Goal: Information Seeking & Learning: Learn about a topic

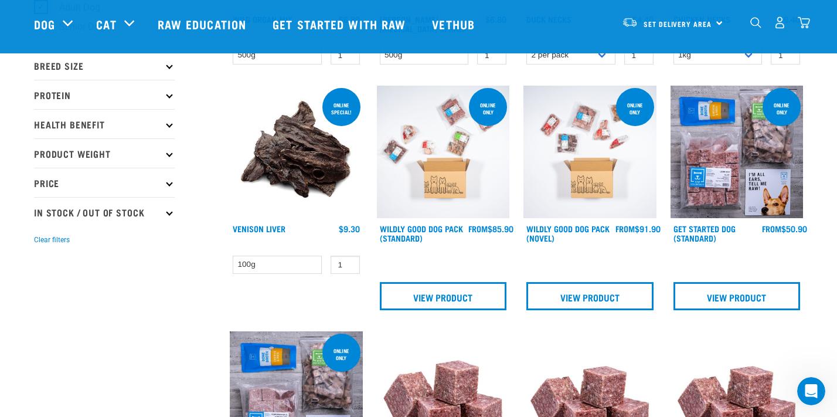
scroll to position [301, 0]
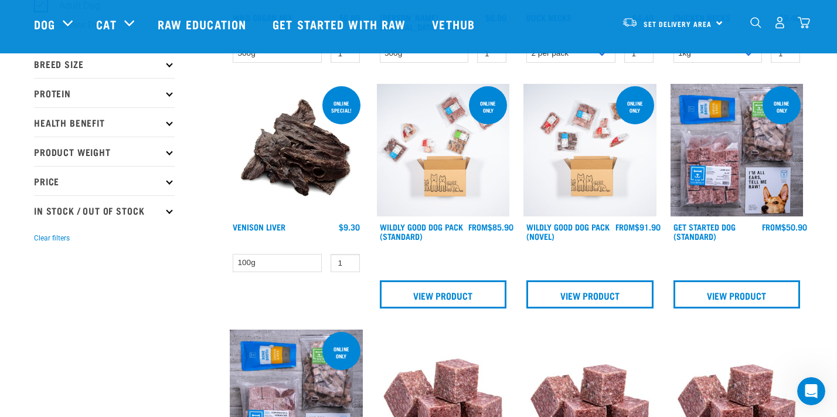
click at [328, 176] on img at bounding box center [296, 150] width 133 height 133
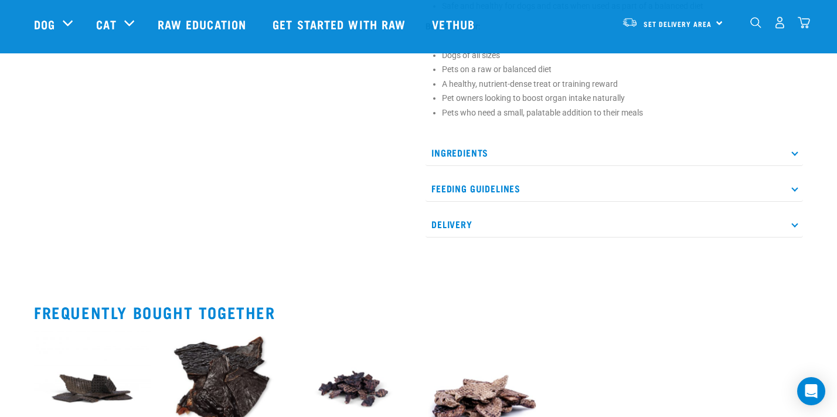
scroll to position [605, 0]
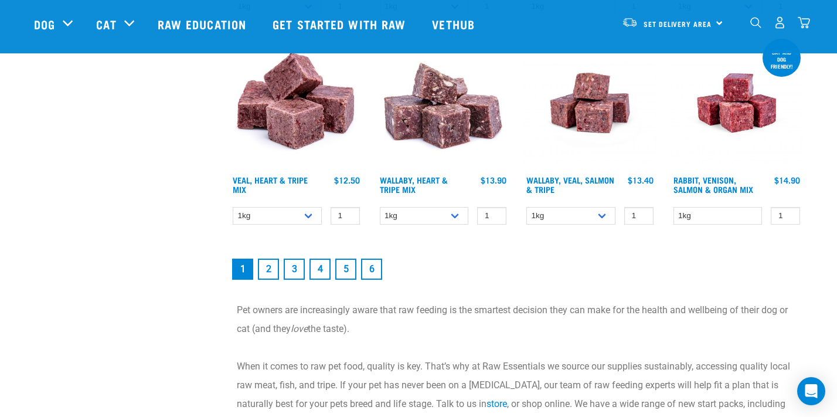
scroll to position [1698, 0]
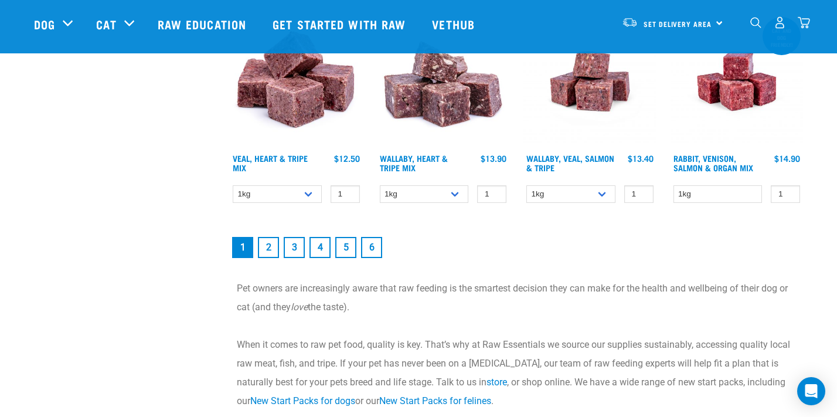
click at [271, 247] on link "2" at bounding box center [268, 247] width 21 height 21
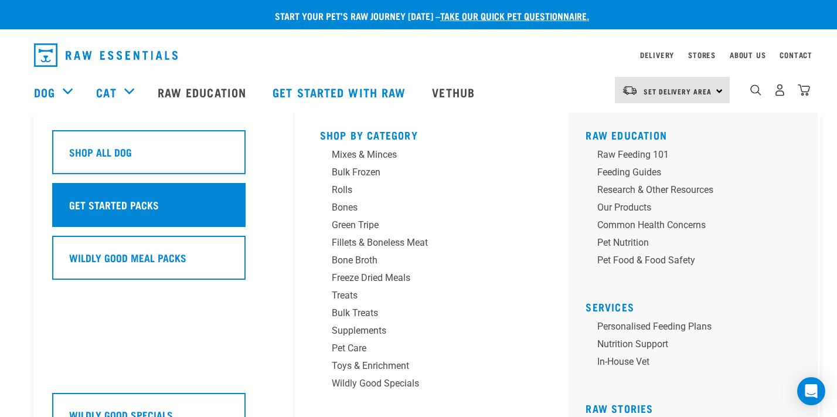
click at [112, 203] on h5 "Get Started Packs" at bounding box center [114, 204] width 90 height 15
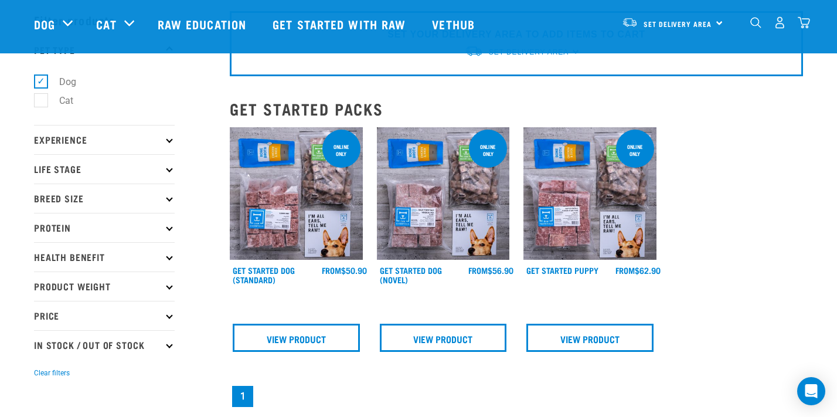
scroll to position [50, 0]
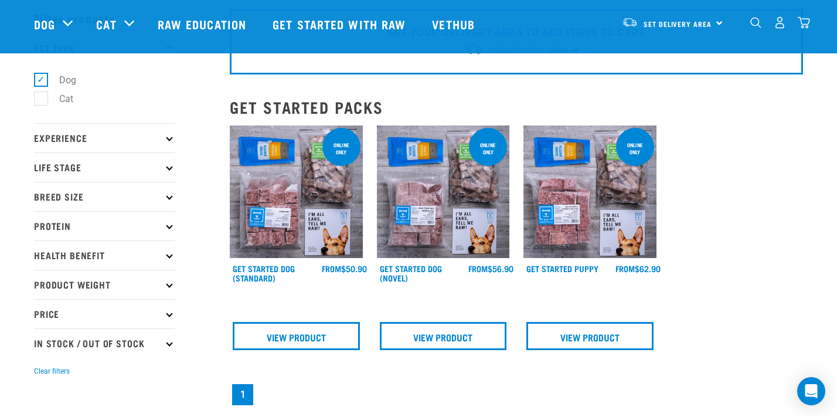
click at [565, 209] on img at bounding box center [589, 191] width 133 height 133
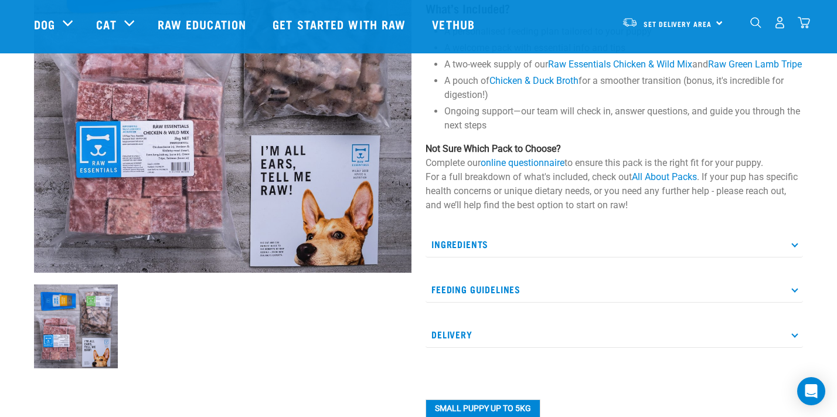
scroll to position [191, 0]
click at [527, 168] on link "online questionnaire" at bounding box center [522, 161] width 84 height 11
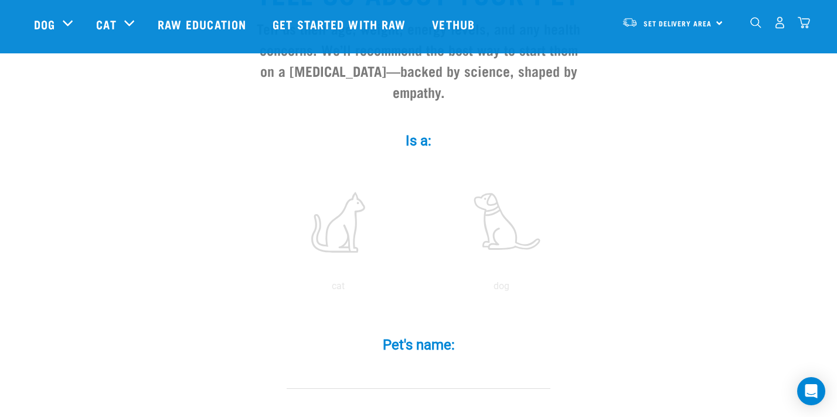
scroll to position [142, 0]
click at [519, 204] on label at bounding box center [501, 222] width 158 height 100
click at [420, 288] on input "radio" at bounding box center [420, 288] width 0 height 0
click at [500, 208] on label at bounding box center [501, 222] width 158 height 100
click at [420, 288] on input "radio" at bounding box center [420, 288] width 0 height 0
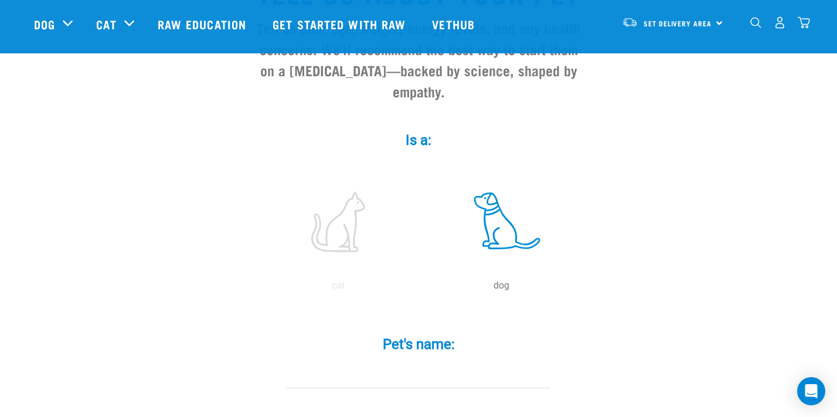
click at [421, 367] on div "Pet's name: *" at bounding box center [419, 362] width 352 height 86
click at [421, 362] on input "Pet's name: *" at bounding box center [419, 375] width 264 height 26
type input "max"
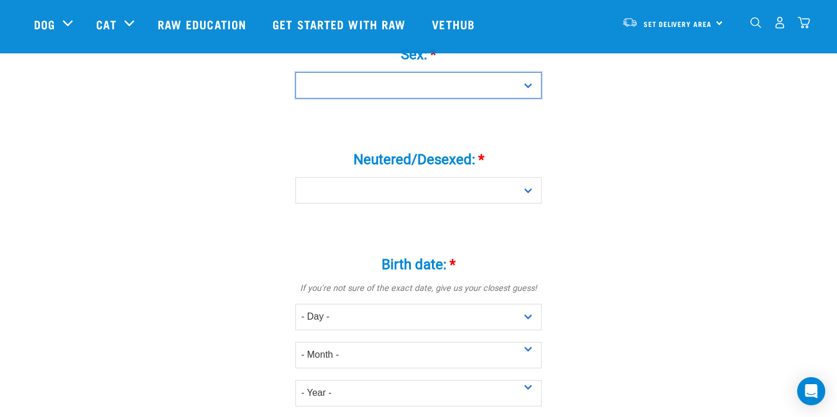
scroll to position [575, 0]
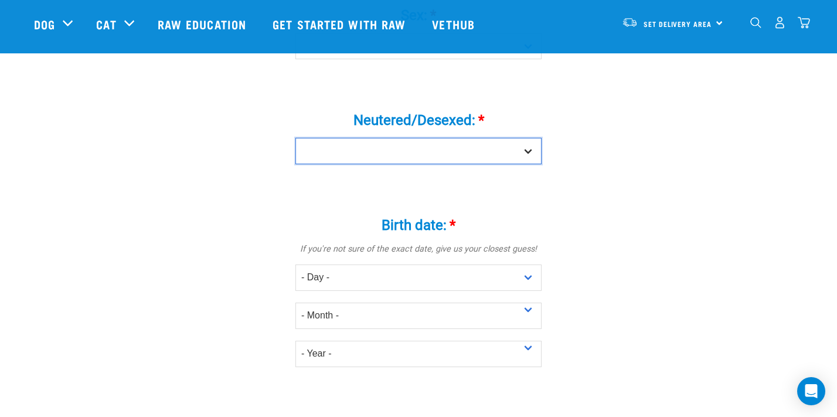
click at [411, 138] on select "Yes No" at bounding box center [418, 151] width 246 height 26
select select "no"
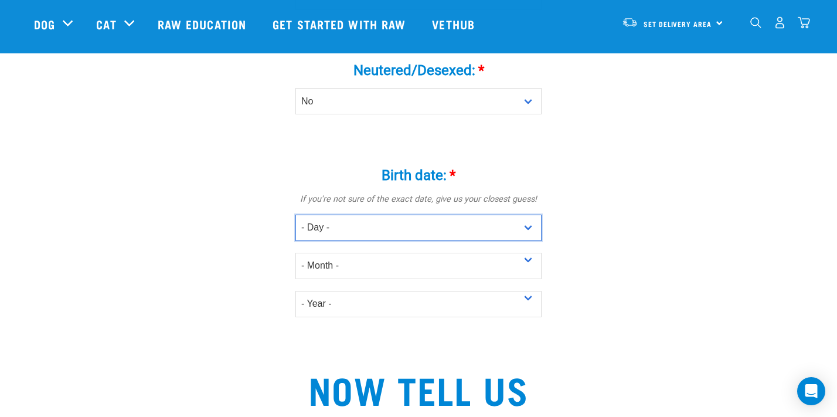
click at [404, 214] on select "- Day - 1 2 3 4 5 6 7 8 9 10 11 12 13 14 15 16 17 18 19 20 21 22 23 24 25 26 27" at bounding box center [418, 227] width 246 height 26
select select "23"
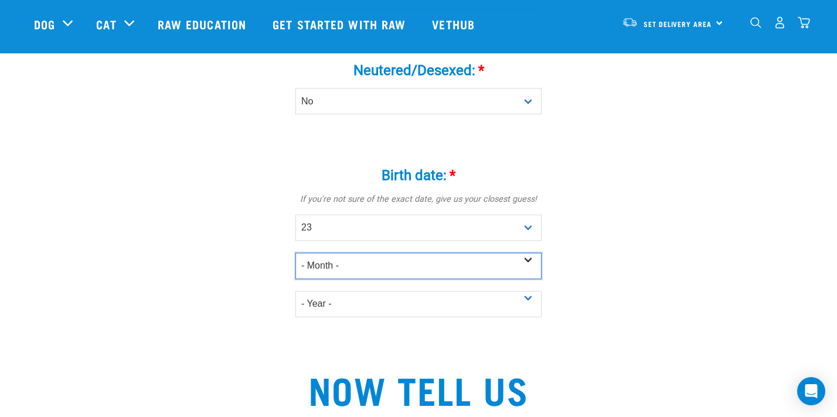
click at [483, 253] on select "- Month - January February March April May June July August September October N…" at bounding box center [418, 266] width 246 height 26
select select "July"
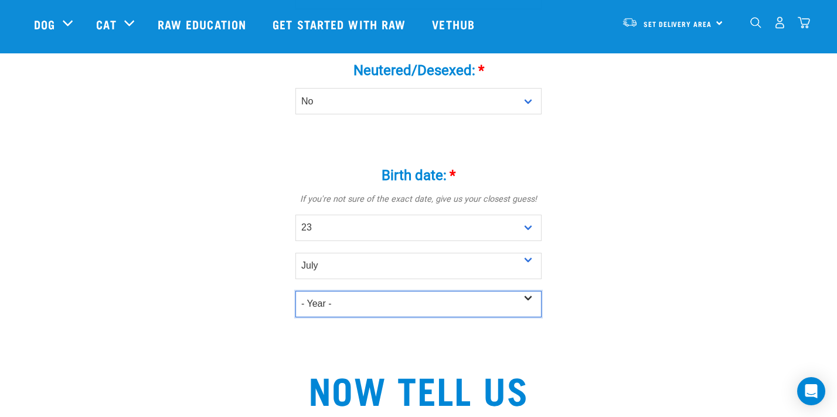
click at [468, 291] on select "- Year - 2025 2024 2023 2022 2021 2020 2019 2018 2017 2016 2015 2014 2013 2012" at bounding box center [418, 304] width 246 height 26
select select "2025"
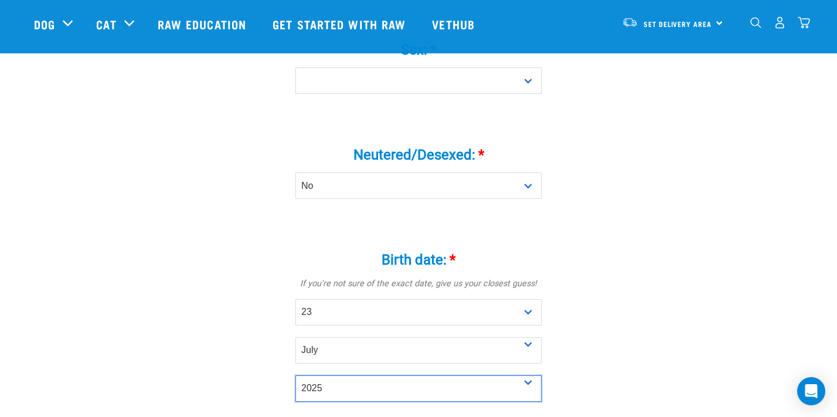
scroll to position [251, 0]
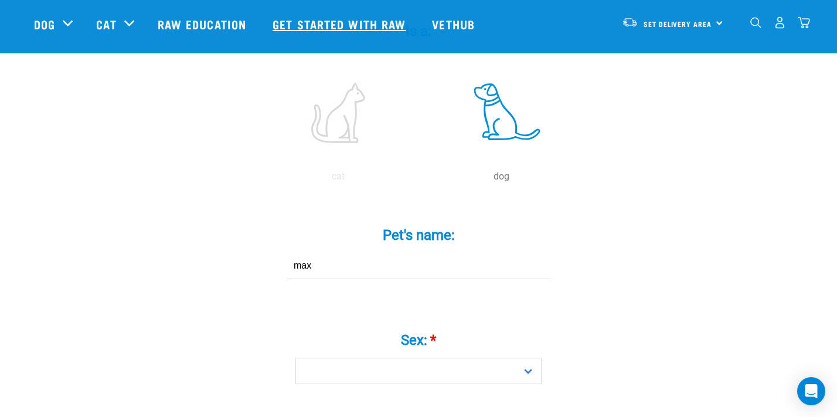
click at [312, 14] on link "Get started with Raw" at bounding box center [340, 24] width 159 height 47
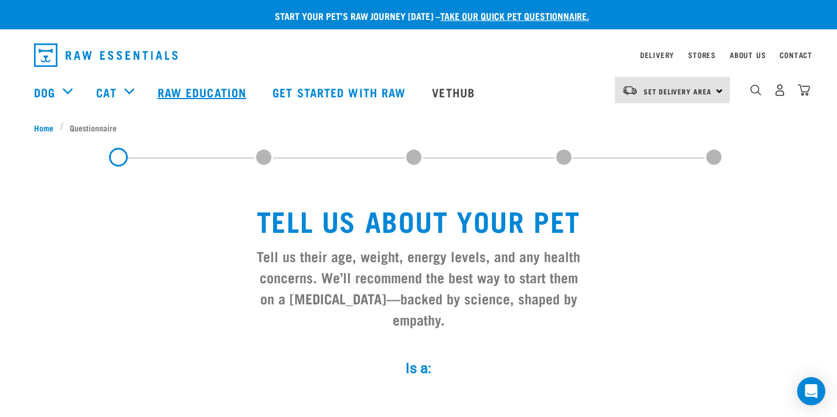
click at [186, 86] on link "Raw Education" at bounding box center [203, 92] width 115 height 47
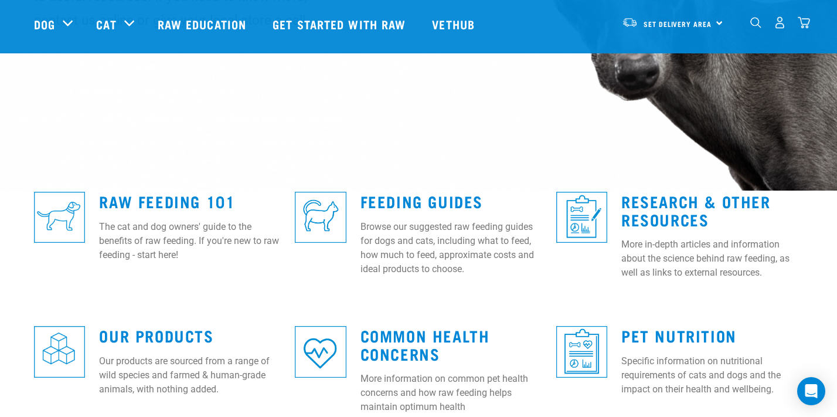
scroll to position [223, 0]
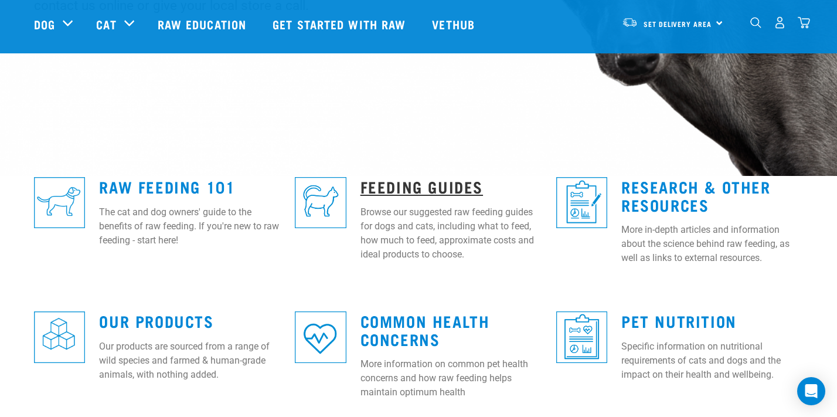
click at [363, 182] on link "Feeding Guides" at bounding box center [421, 186] width 122 height 9
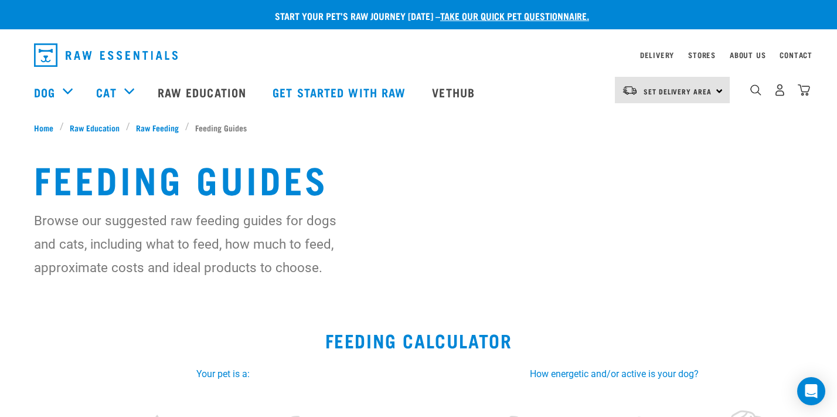
scroll to position [159, 0]
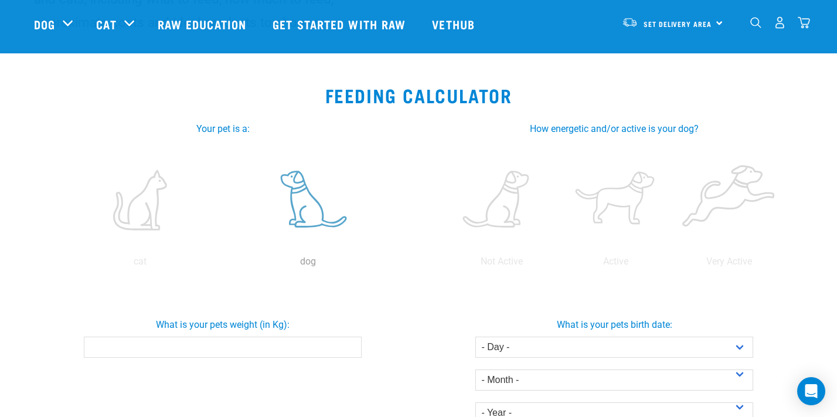
click at [303, 212] on label at bounding box center [307, 200] width 163 height 100
click at [224, 264] on input "radio" at bounding box center [224, 264] width 0 height 0
click at [264, 332] on div "What is your pets weight (in Kg):" at bounding box center [223, 332] width 396 height 49
click at [265, 343] on input "What is your pets weight (in Kg):" at bounding box center [222, 346] width 277 height 21
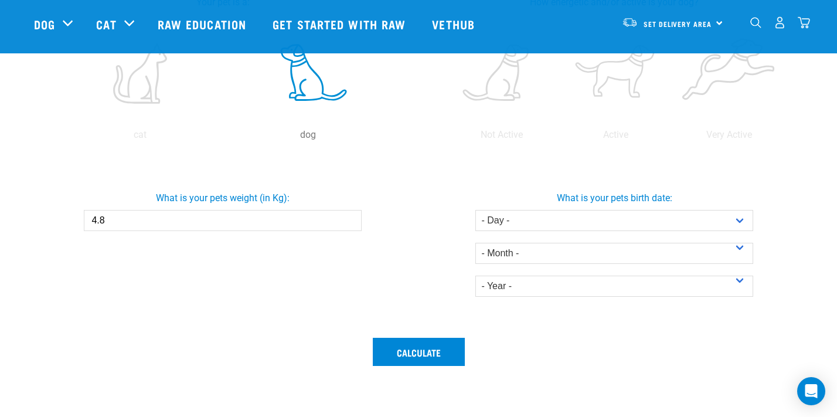
scroll to position [259, 0]
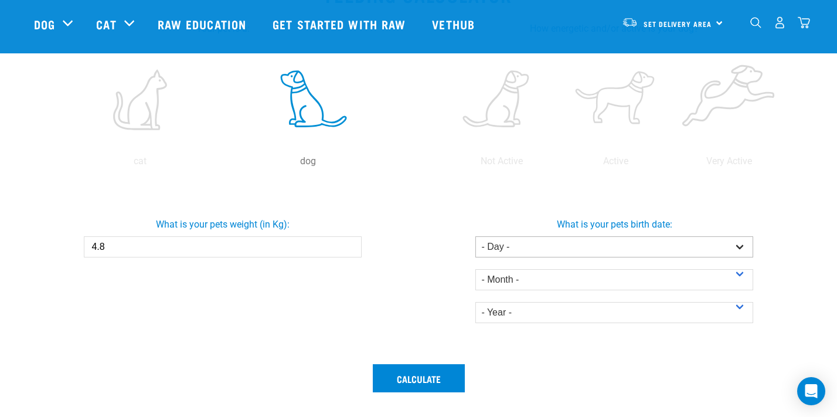
type input "4.8"
click at [520, 237] on select "- Day - 1 2 3 4 5 6 7 8 9 10 11 12 13 14 15 16 17 18 19 20 21 22 23 24 25 26 27" at bounding box center [613, 246] width 277 height 21
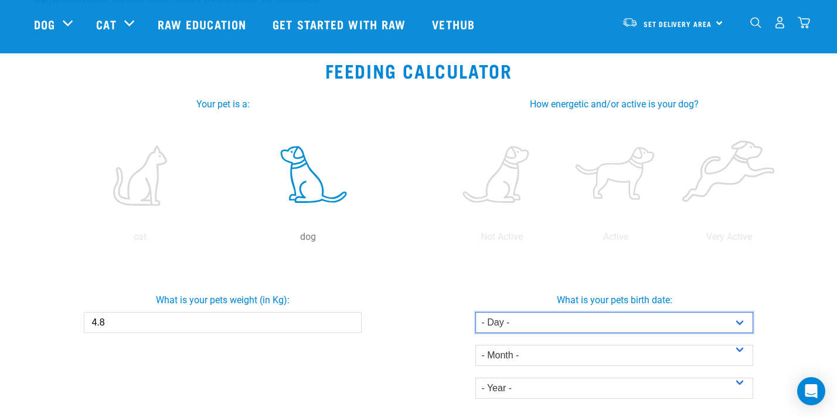
scroll to position [185, 0]
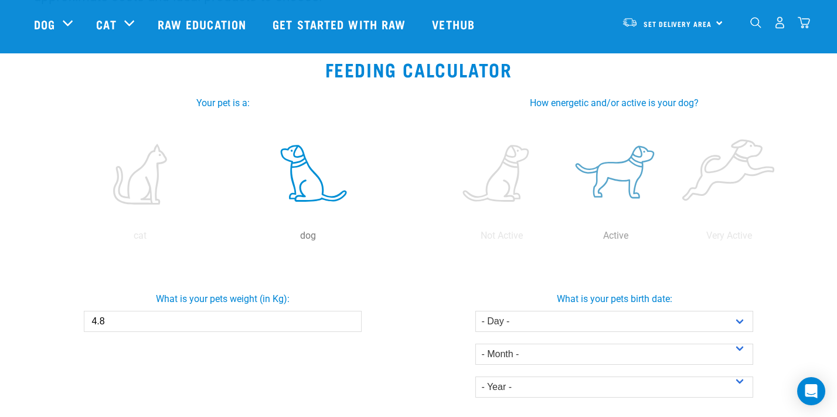
click at [623, 179] on label at bounding box center [615, 174] width 109 height 100
click at [558, 238] on input "radio" at bounding box center [558, 238] width 0 height 0
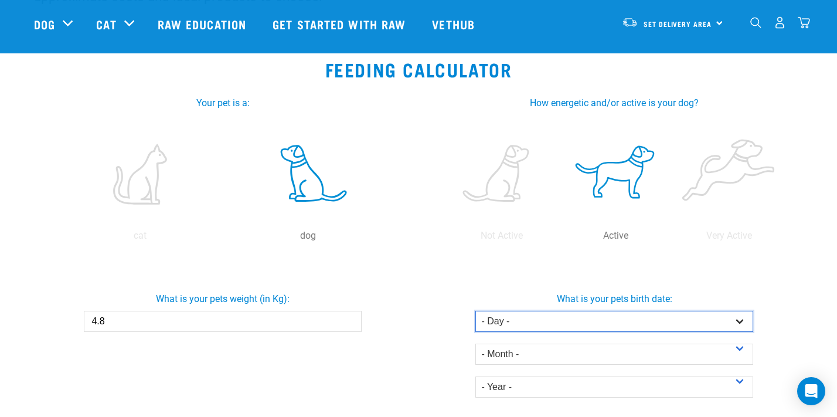
click at [577, 312] on select "- Day - 1 2 3 4 5 6 7 8 9 10 11 12 13 14 15 16 17 18 19 20 21 22 23 24 25 26 27" at bounding box center [613, 321] width 277 height 21
select select "23"
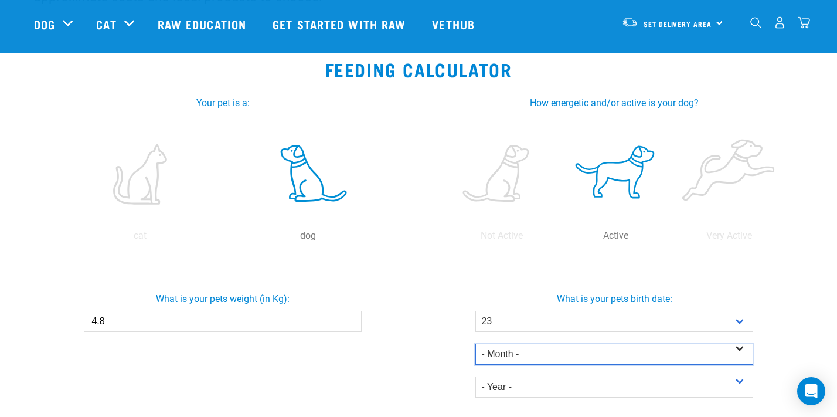
click at [575, 345] on select "- Month - January February March April May June July August September October N…" at bounding box center [613, 353] width 277 height 21
select select "July"
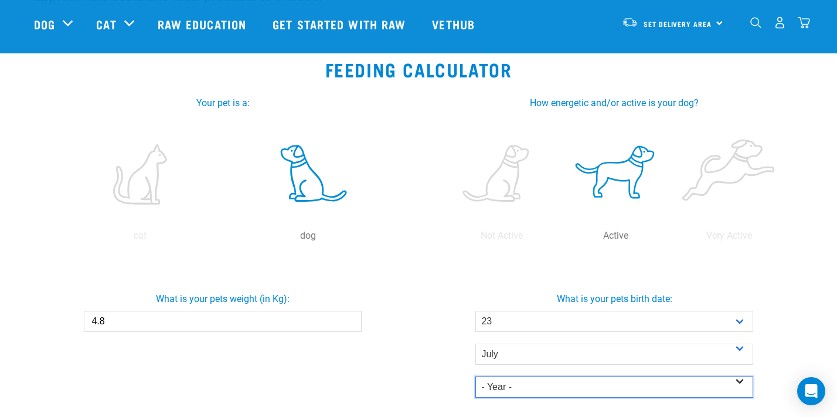
click at [568, 379] on select "- Year - 2025 2024 2023 2022 2021 2020 2019 2018 2017 2016 2015 2014" at bounding box center [613, 386] width 277 height 21
select select "2025"
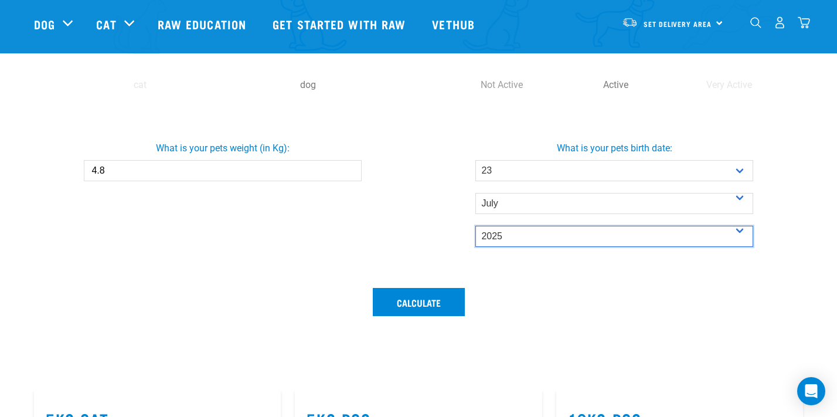
scroll to position [394, 0]
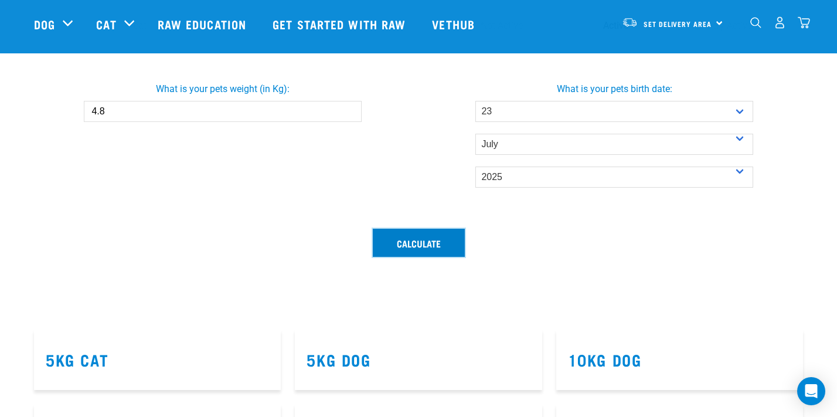
click at [447, 235] on button "Calculate" at bounding box center [419, 243] width 92 height 28
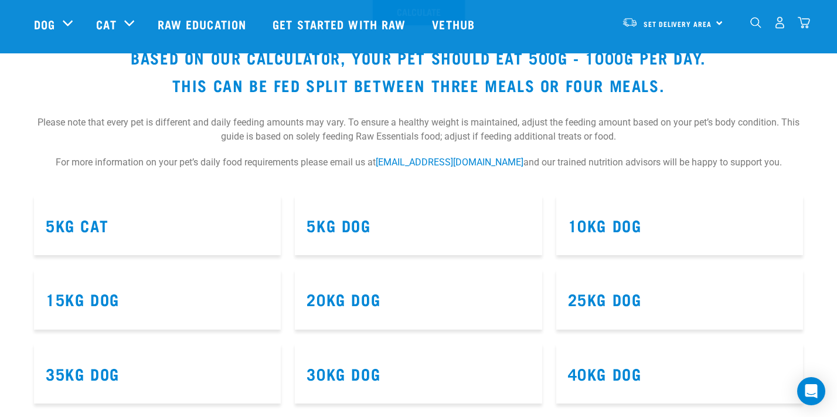
scroll to position [629, 0]
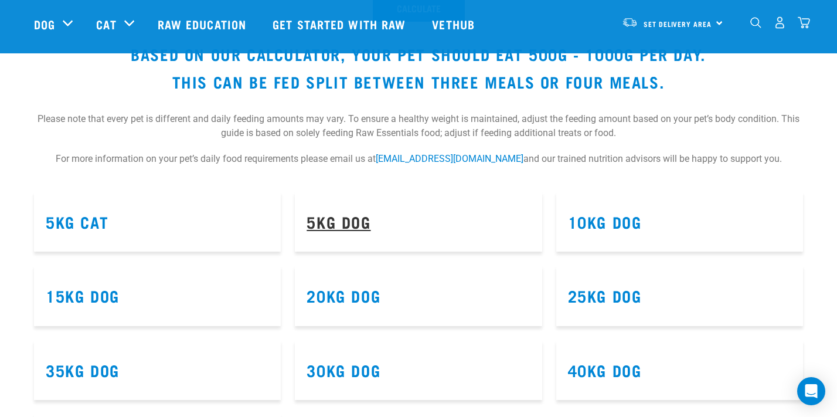
click at [345, 223] on link "5kg Dog" at bounding box center [338, 221] width 64 height 9
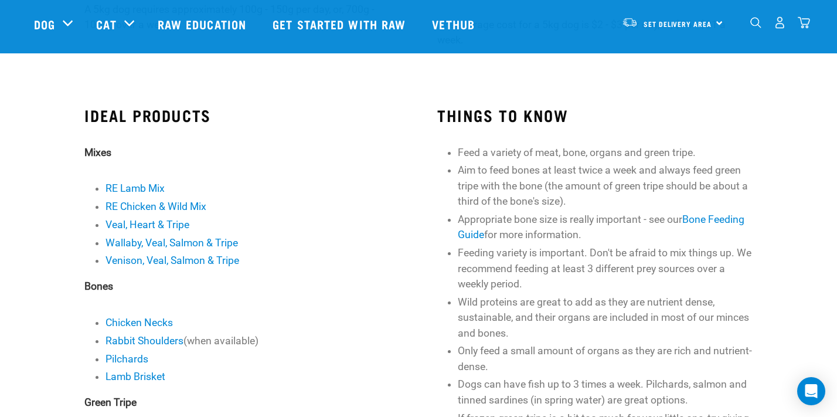
scroll to position [281, 0]
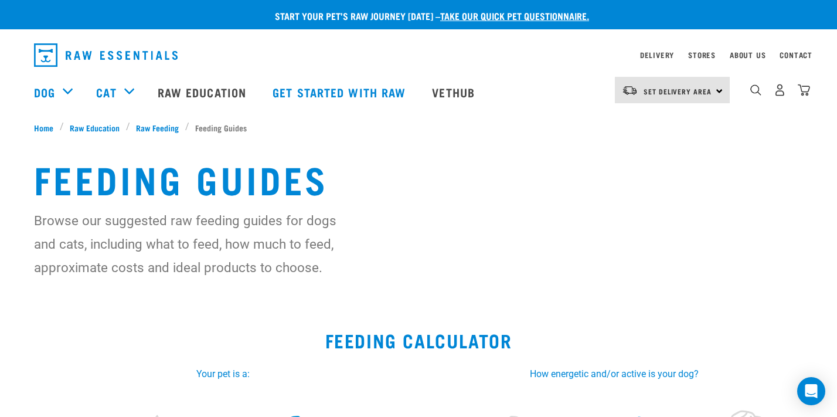
select select "23"
select select "July"
select select "2025"
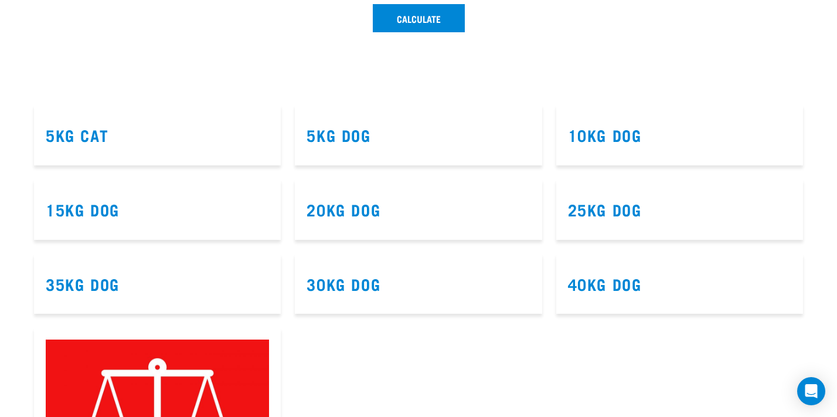
click at [78, 216] on h3 "15kg Dog" at bounding box center [157, 209] width 223 height 18
click at [76, 209] on link "15kg Dog" at bounding box center [83, 208] width 74 height 9
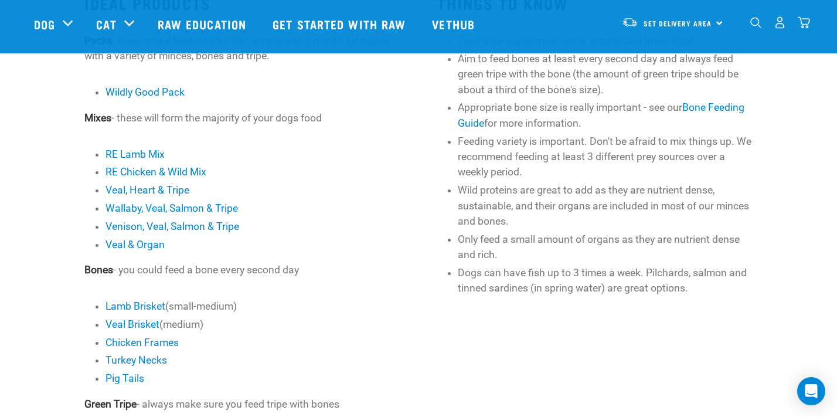
scroll to position [408, 0]
click at [122, 308] on link "Lamb Brisket" at bounding box center [135, 305] width 60 height 12
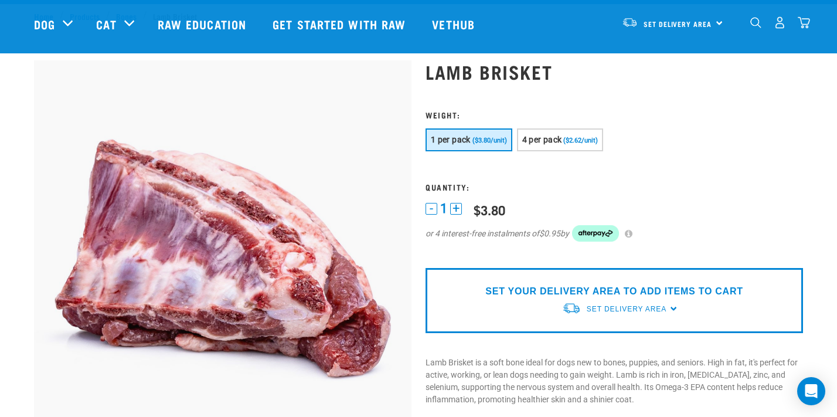
scroll to position [18, 0]
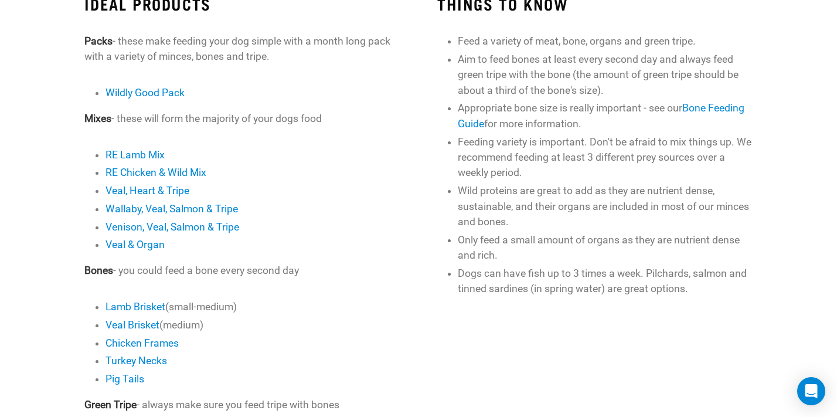
click at [127, 384] on li "Pig Tails" at bounding box center [252, 378] width 294 height 15
click at [129, 346] on link "Chicken Frames" at bounding box center [141, 343] width 73 height 12
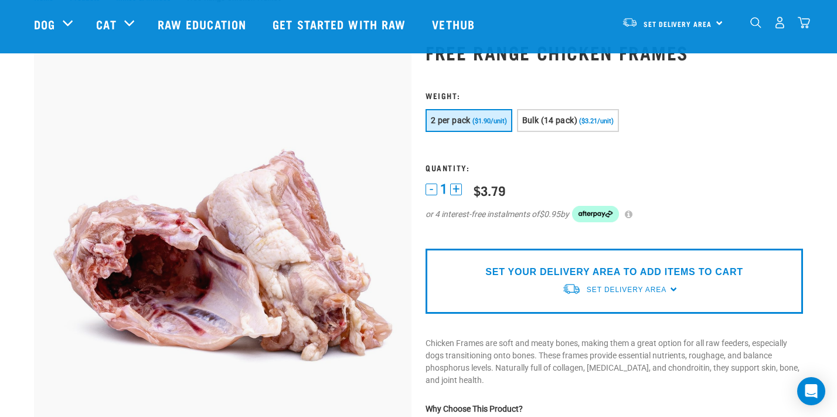
scroll to position [49, 0]
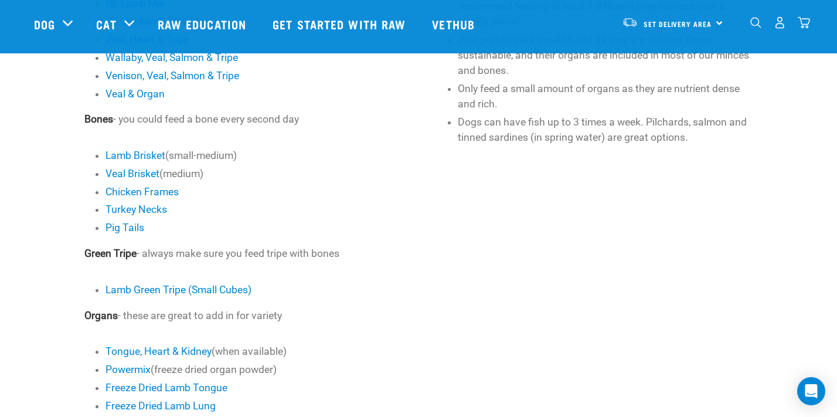
scroll to position [558, 0]
click at [146, 294] on link "Lamb Green Tripe (Small Cubes)" at bounding box center [178, 289] width 146 height 12
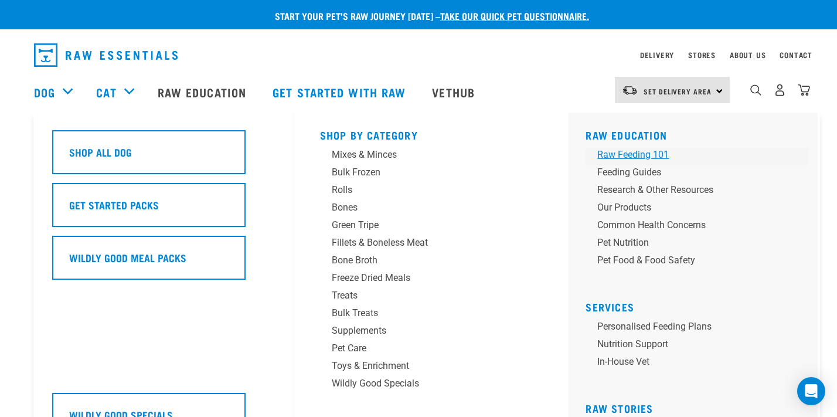
click at [634, 154] on div "Raw Feeding 101" at bounding box center [688, 155] width 183 height 14
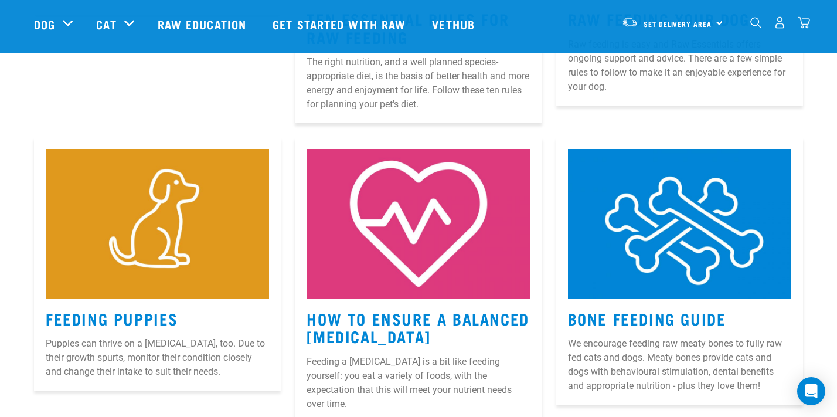
scroll to position [405, 0]
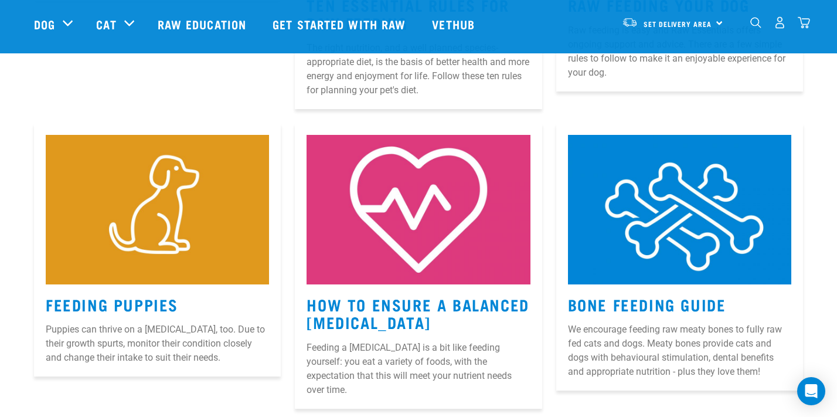
click at [124, 288] on article "Feeding Puppies Puppies can thrive on a [MEDICAL_DATA], too. Due to their growt…" at bounding box center [157, 249] width 247 height 253
click at [119, 302] on link "Feeding Puppies" at bounding box center [112, 303] width 132 height 9
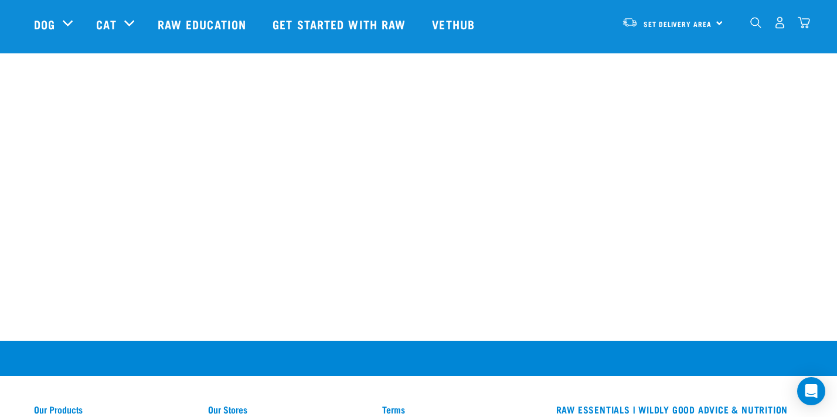
scroll to position [2326, 0]
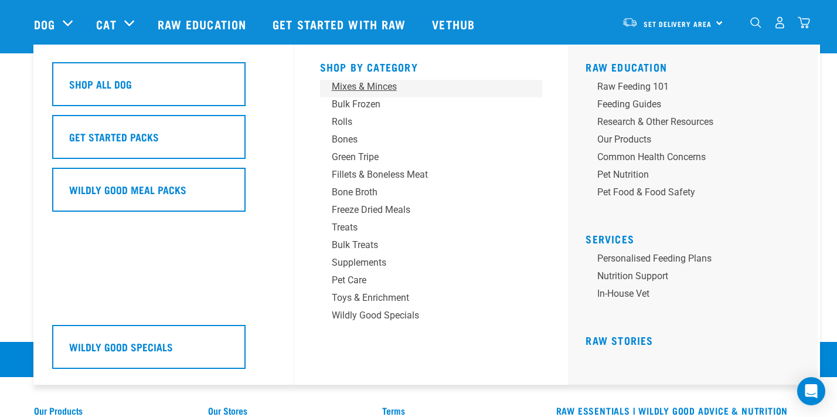
click at [356, 84] on div "Mixes & Minces" at bounding box center [423, 87] width 183 height 14
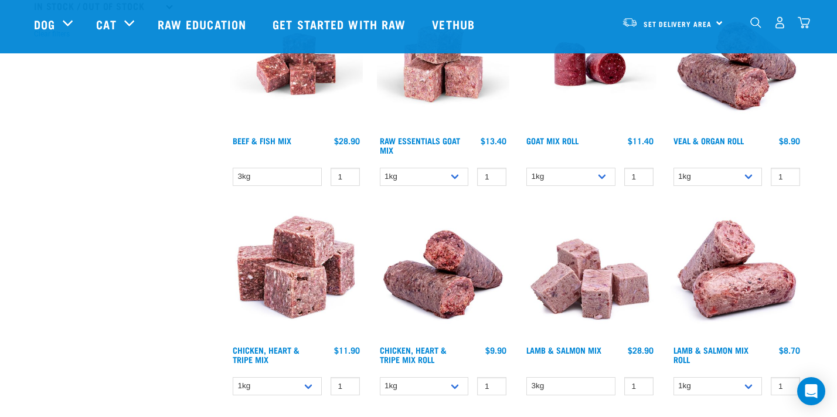
scroll to position [387, 0]
click at [295, 335] on img at bounding box center [296, 272] width 133 height 133
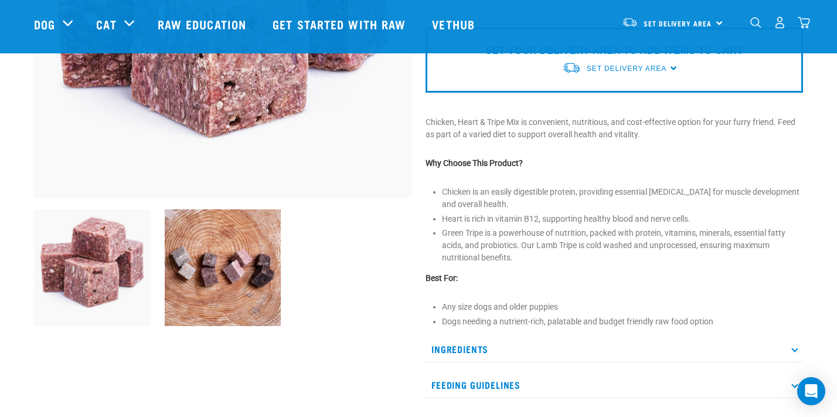
scroll to position [291, 0]
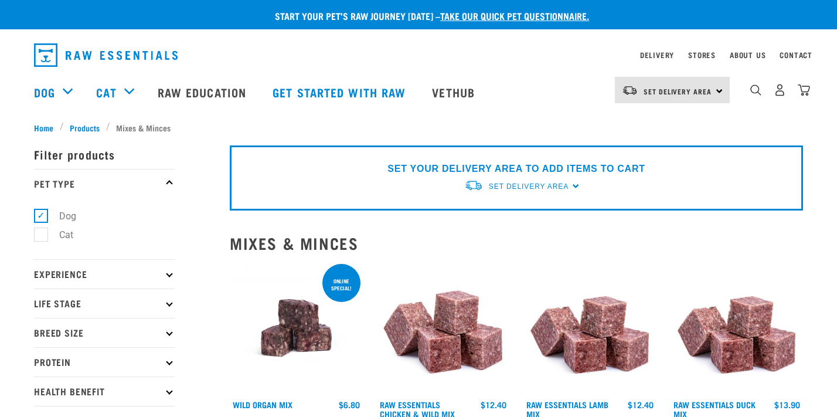
click at [55, 55] on img "dropdown navigation" at bounding box center [106, 54] width 144 height 23
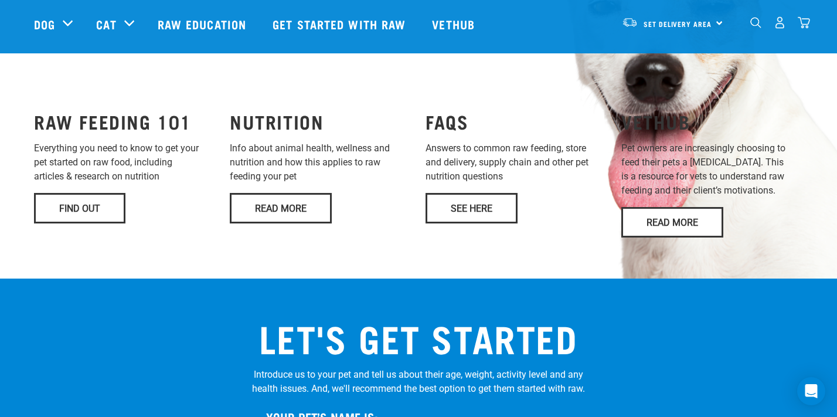
scroll to position [942, 0]
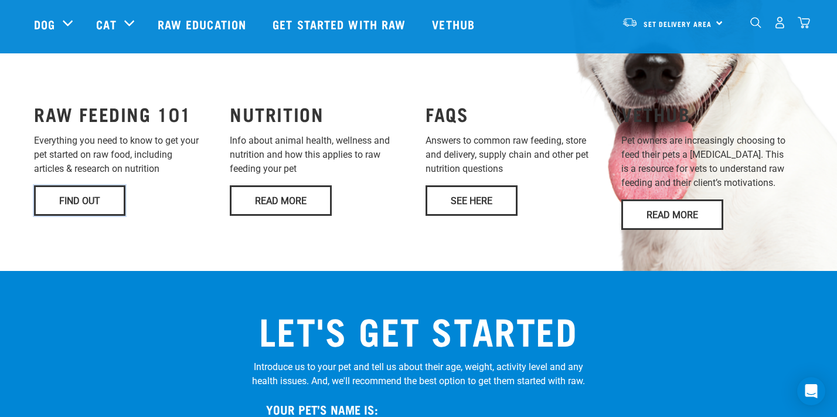
click at [91, 185] on link "Find Out" at bounding box center [79, 200] width 91 height 30
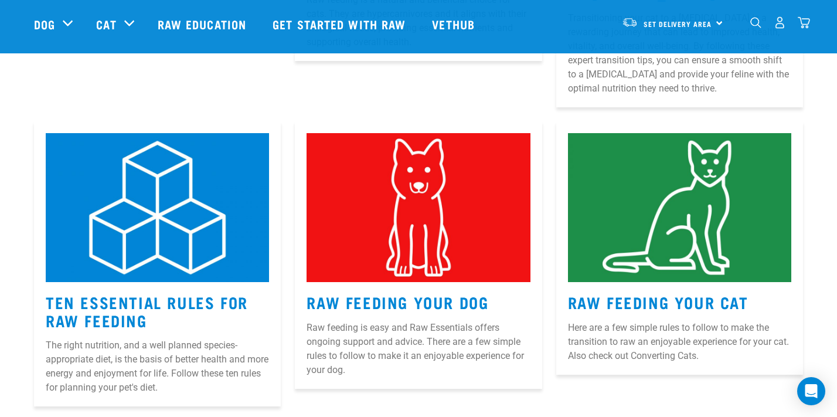
scroll to position [463, 0]
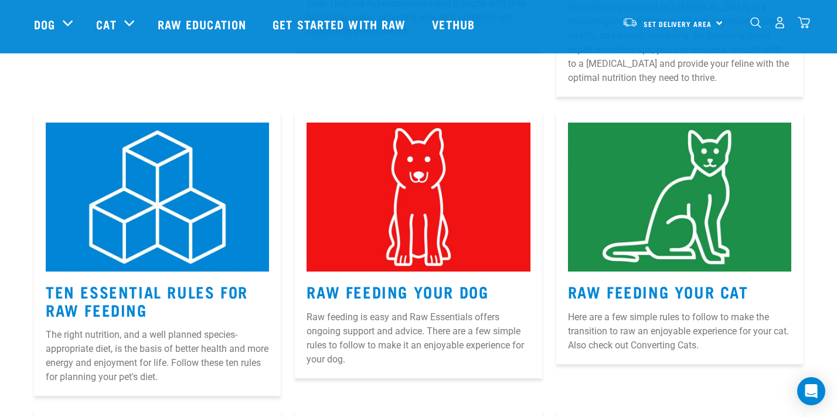
click at [164, 300] on h3 "Ten Essential Rules for Raw Feeding" at bounding box center [157, 300] width 223 height 36
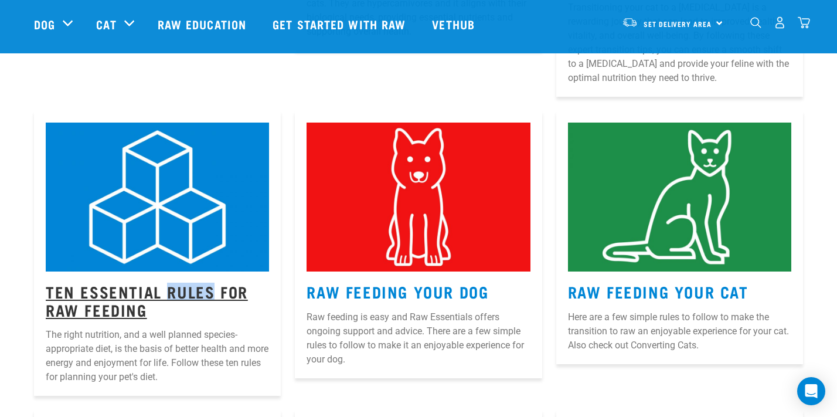
click at [161, 288] on link "Ten Essential Rules for Raw Feeding" at bounding box center [147, 300] width 202 height 27
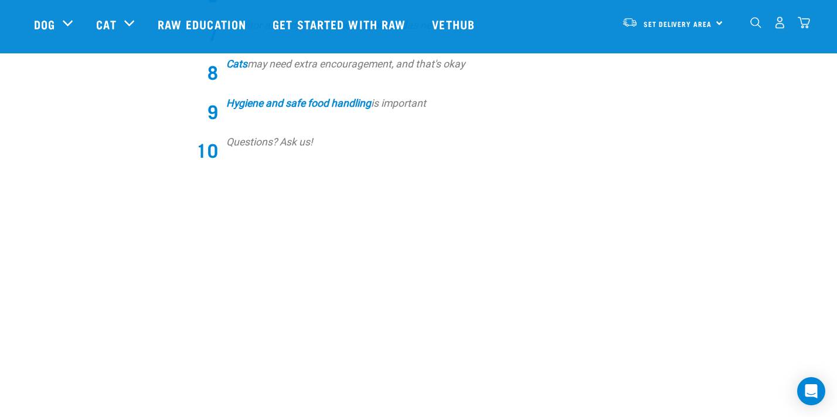
scroll to position [692, 0]
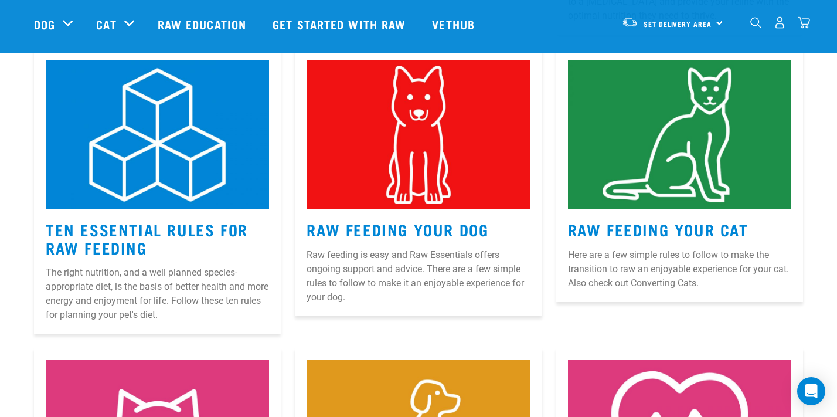
scroll to position [524, 0]
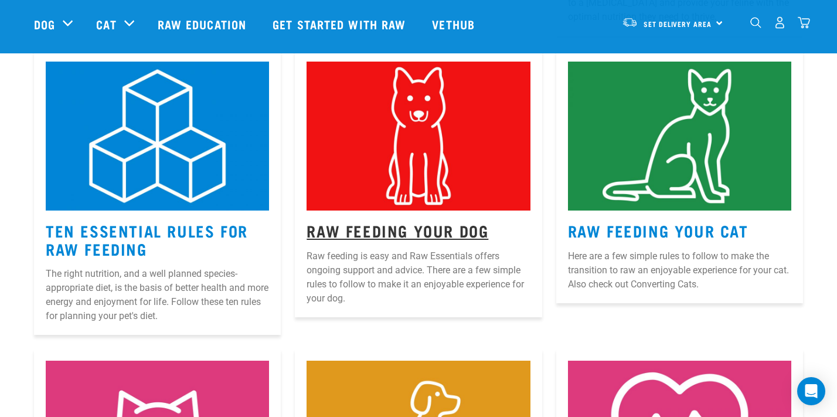
click at [382, 229] on link "Raw Feeding Your Dog" at bounding box center [397, 230] width 182 height 9
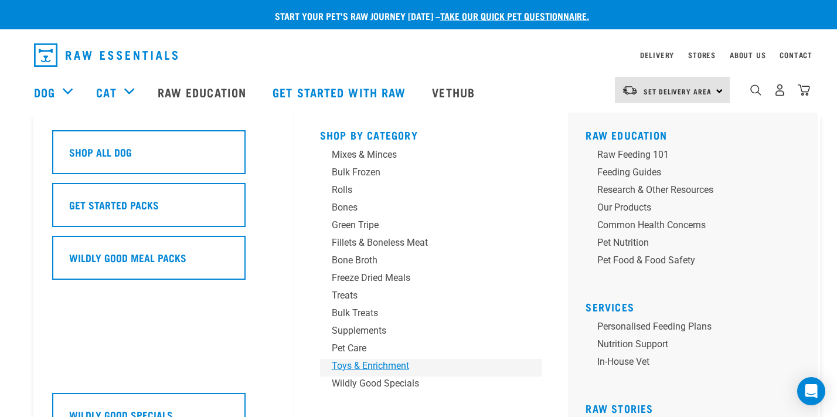
click at [348, 366] on div "Toys & Enrichment" at bounding box center [423, 366] width 183 height 14
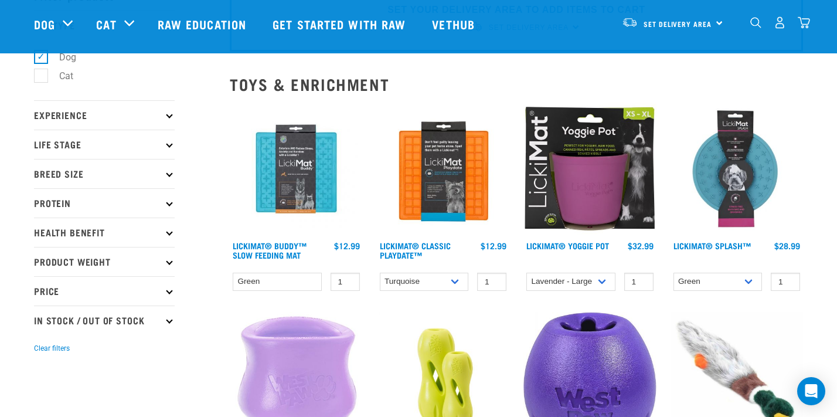
scroll to position [57, 0]
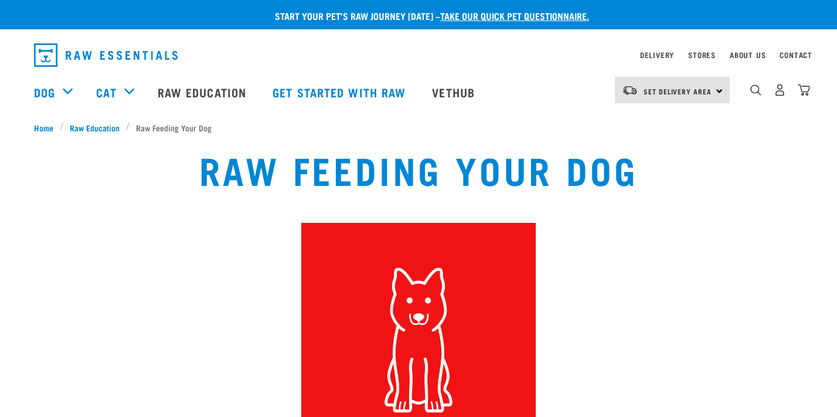
click at [594, 185] on h1 "Raw Feeding Your Dog" at bounding box center [418, 169] width 439 height 42
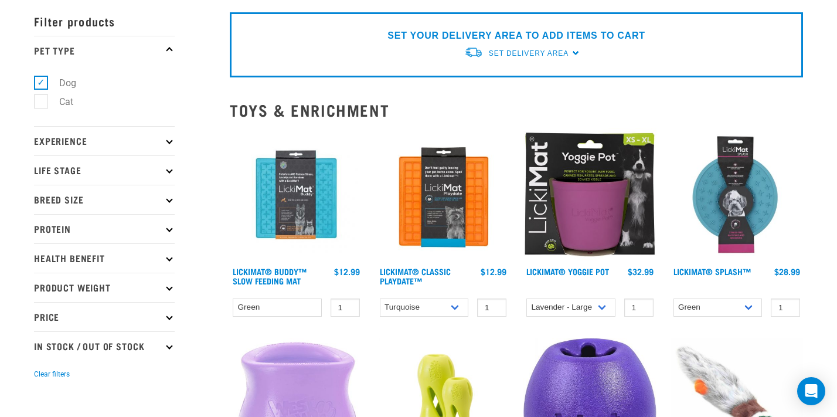
click at [538, 174] on img at bounding box center [589, 194] width 133 height 133
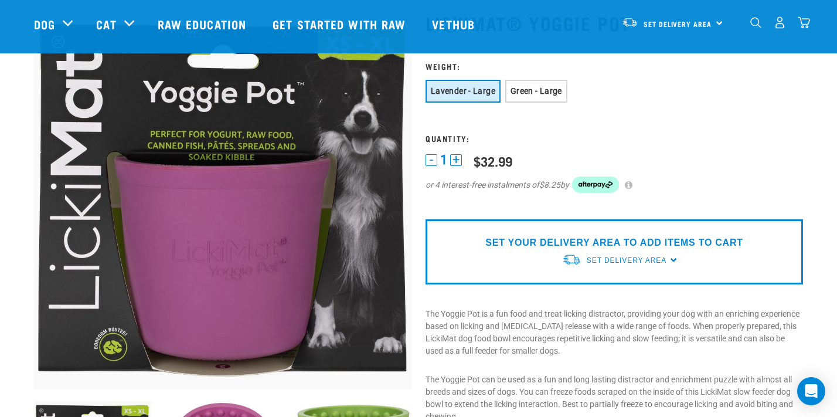
scroll to position [73, 0]
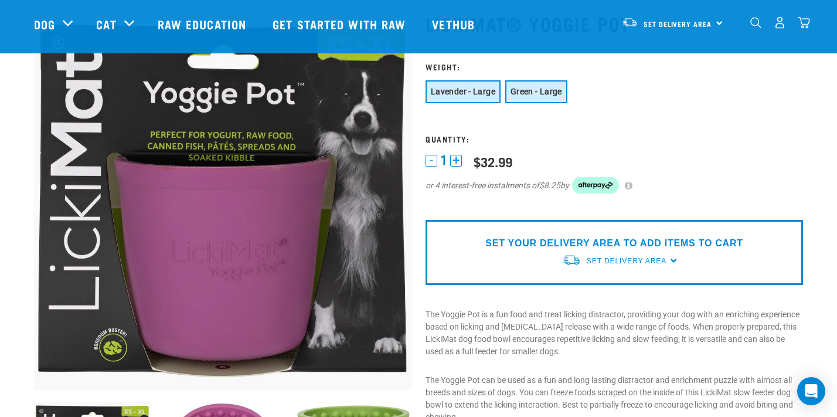
click at [534, 102] on button "Green - Large" at bounding box center [536, 91] width 62 height 23
click at [535, 97] on button "Green - Large" at bounding box center [536, 91] width 62 height 23
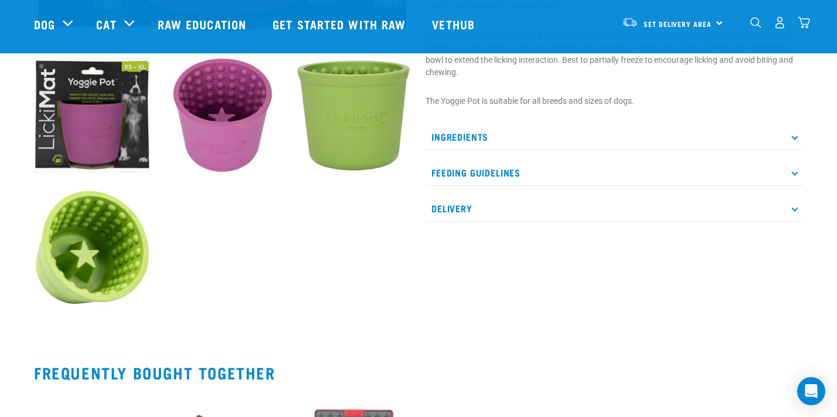
scroll to position [0, 0]
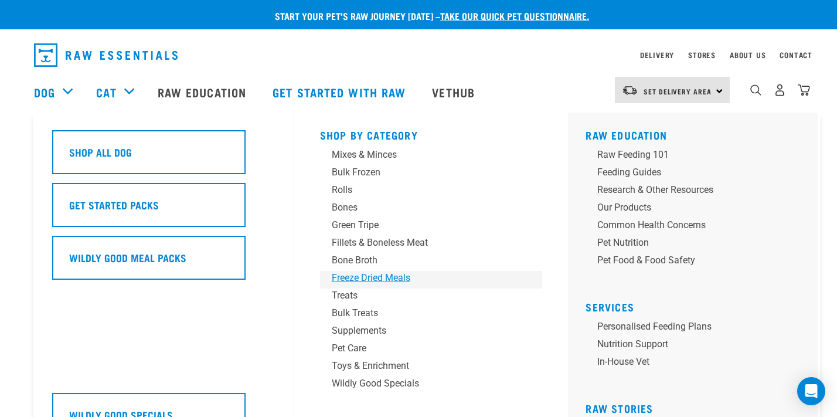
click at [366, 282] on div "Freeze Dried Meals" at bounding box center [423, 278] width 183 height 14
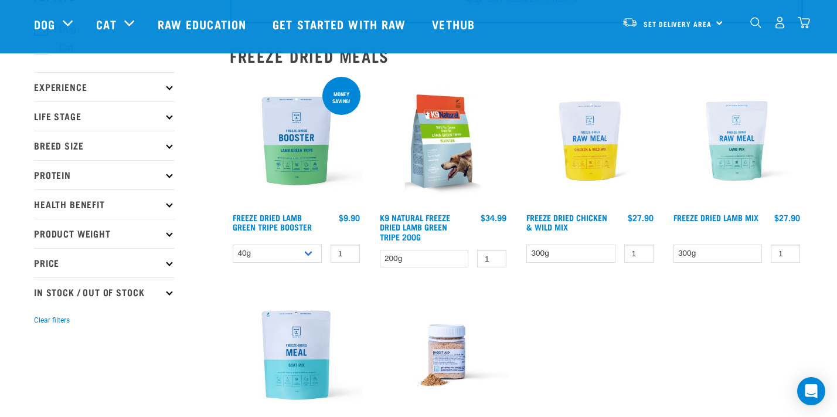
scroll to position [104, 0]
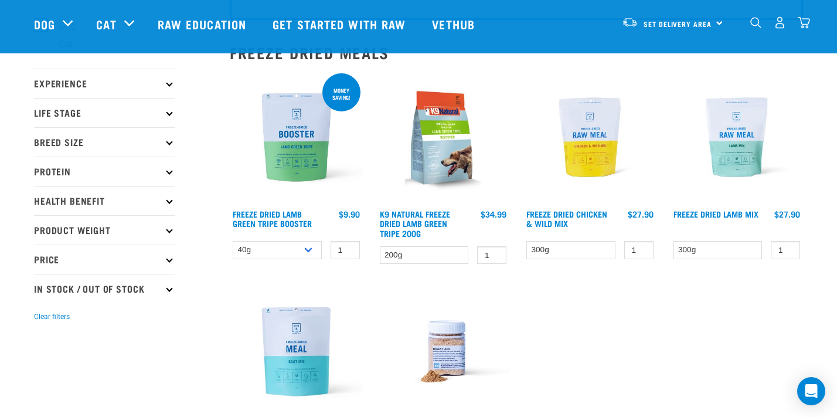
click at [582, 169] on img at bounding box center [589, 137] width 133 height 133
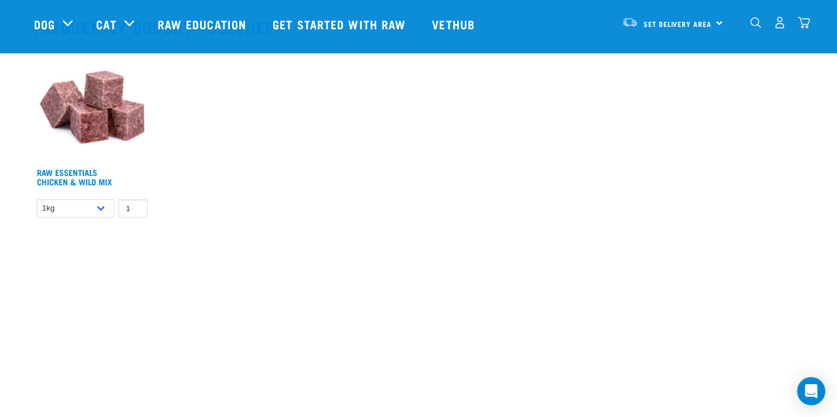
scroll to position [820, 0]
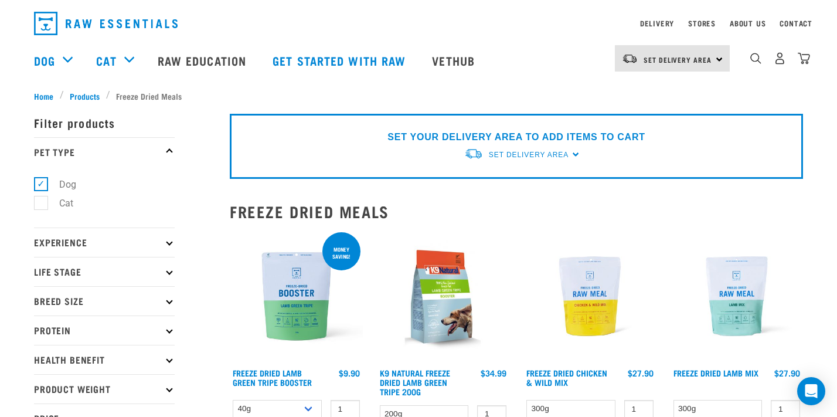
scroll to position [33, 0]
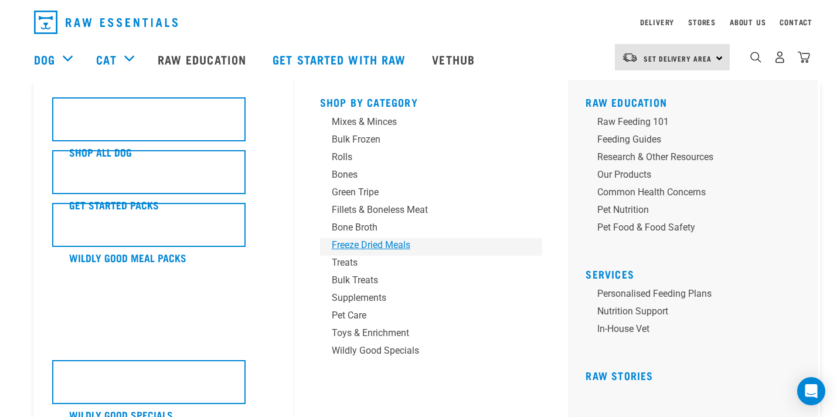
click at [348, 254] on link "Freeze Dried Meals" at bounding box center [431, 247] width 223 height 18
click at [346, 270] on link "Treats" at bounding box center [431, 264] width 223 height 18
click at [341, 262] on div "Treats" at bounding box center [423, 262] width 183 height 14
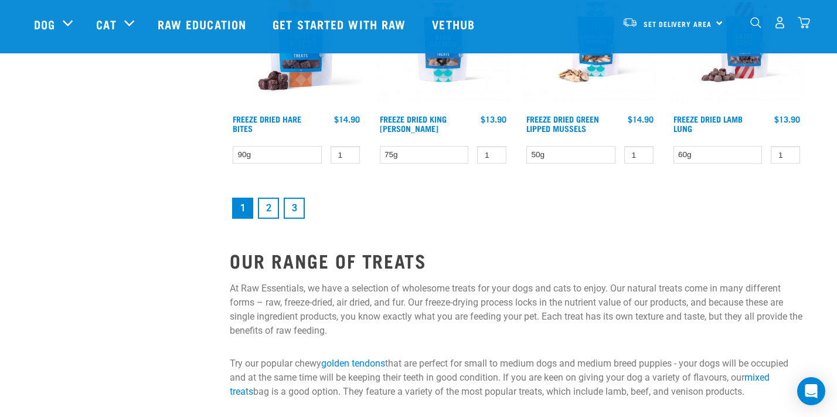
scroll to position [1665, 0]
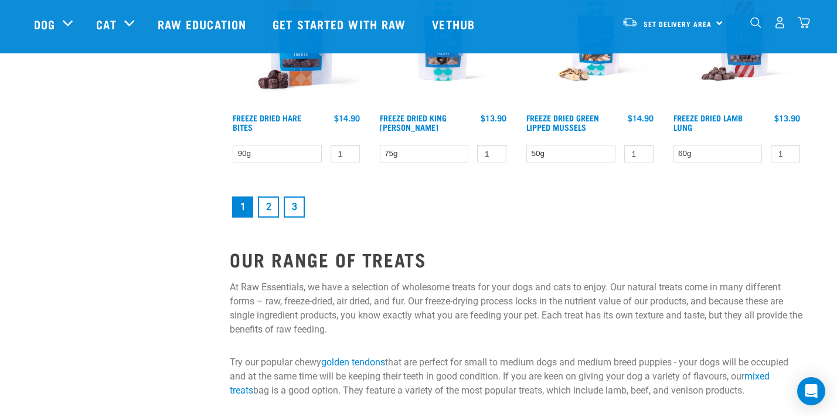
click at [268, 206] on link "2" at bounding box center [268, 206] width 21 height 21
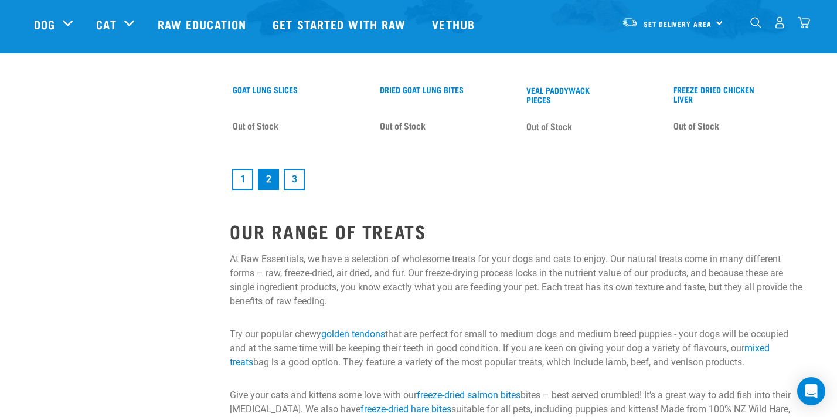
scroll to position [1705, 0]
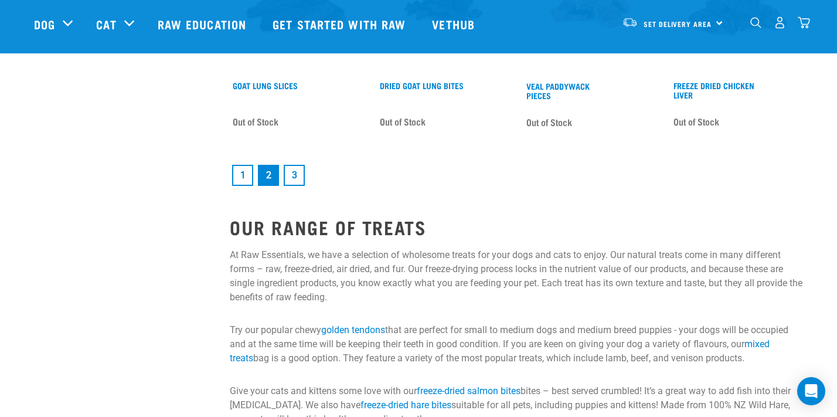
click at [296, 173] on link "3" at bounding box center [294, 175] width 21 height 21
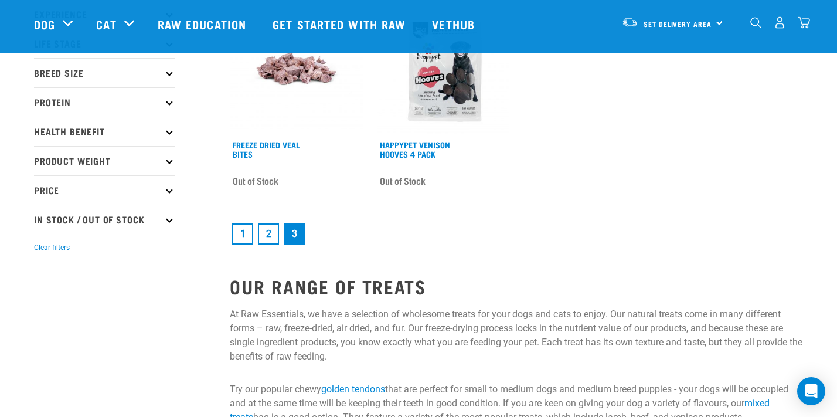
scroll to position [174, 0]
